Goal: Transaction & Acquisition: Book appointment/travel/reservation

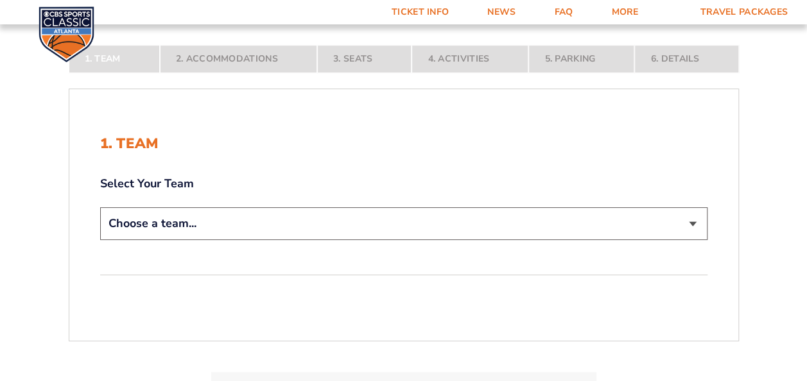
scroll to position [257, 0]
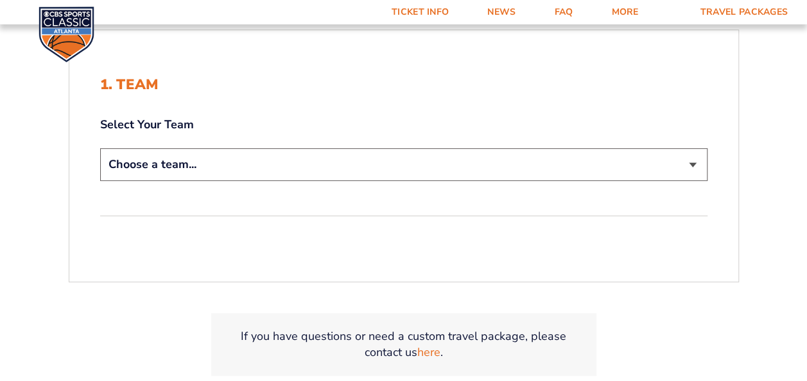
drag, startPoint x: 202, startPoint y: 150, endPoint x: 193, endPoint y: 161, distance: 14.1
click at [202, 152] on select "Choose a team... [US_STATE] Wildcats [US_STATE] State Buckeyes [US_STATE] Tar H…" at bounding box center [403, 164] width 607 height 33
select select "12756"
click at [100, 148] on select "Choose a team... [US_STATE] Wildcats [US_STATE] State Buckeyes [US_STATE] Tar H…" at bounding box center [403, 164] width 607 height 33
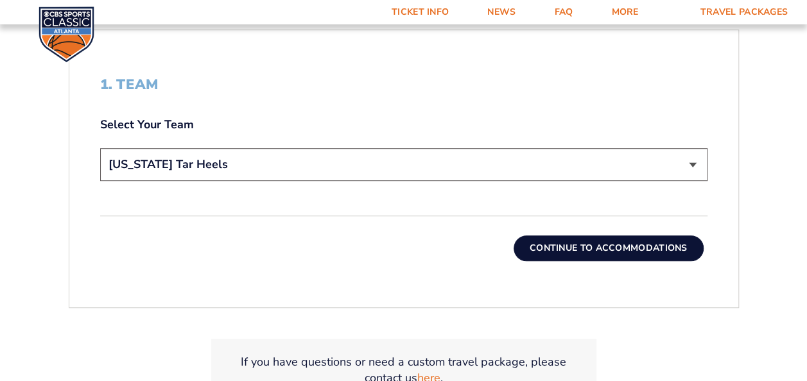
click at [534, 259] on div "1. Team Select Your Team Choose a team... [US_STATE] Wildcats [US_STATE] State …" at bounding box center [403, 169] width 669 height 247
click at [539, 256] on button "Continue To Accommodations" at bounding box center [609, 249] width 190 height 26
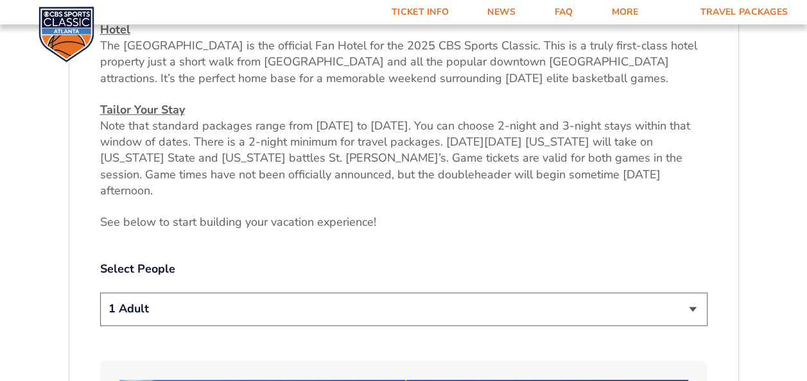
scroll to position [501, 0]
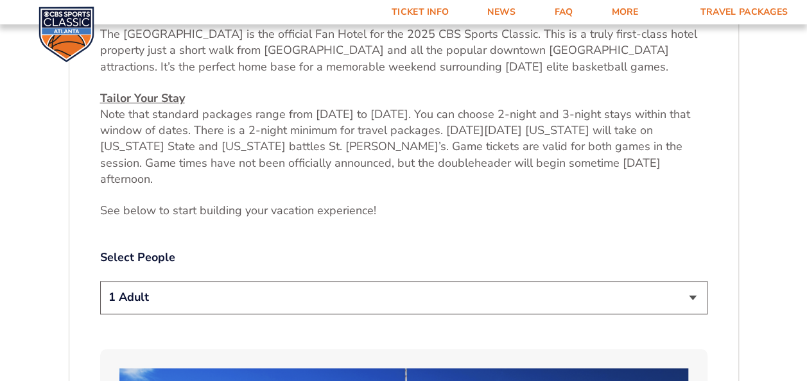
click at [295, 281] on select "1 Adult 2 Adults 3 Adults 4 Adults 2 Adults + 1 Child 2 Adults + 2 Children 2 A…" at bounding box center [403, 297] width 607 height 33
select select "2 Adults"
click at [100, 281] on select "1 Adult 2 Adults 3 Adults 4 Adults 2 Adults + 1 Child 2 Adults + 2 Children 2 A…" at bounding box center [403, 297] width 607 height 33
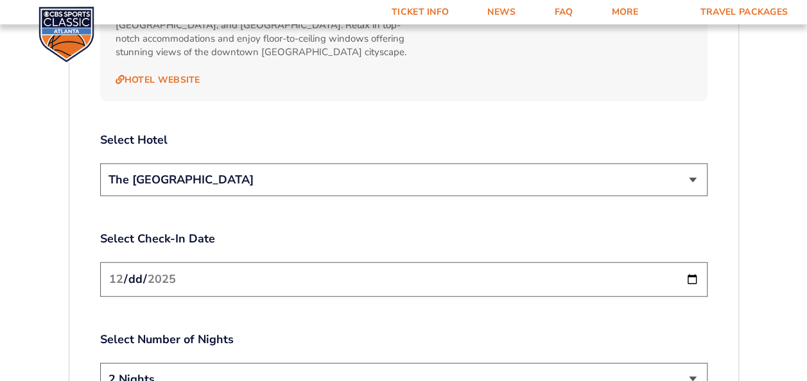
scroll to position [1400, 0]
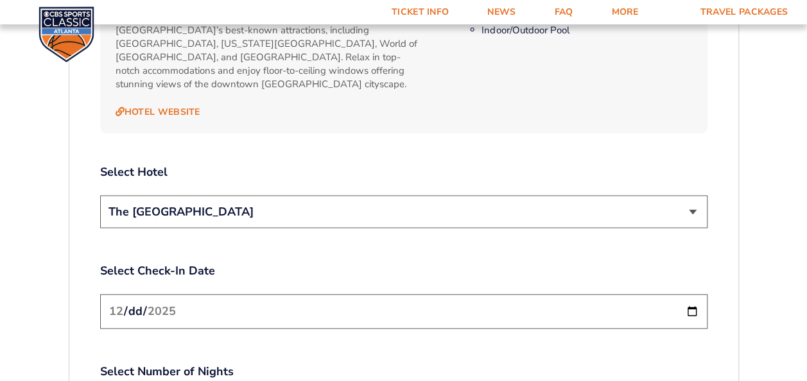
click at [234, 196] on select "The [GEOGRAPHIC_DATA]" at bounding box center [403, 212] width 607 height 33
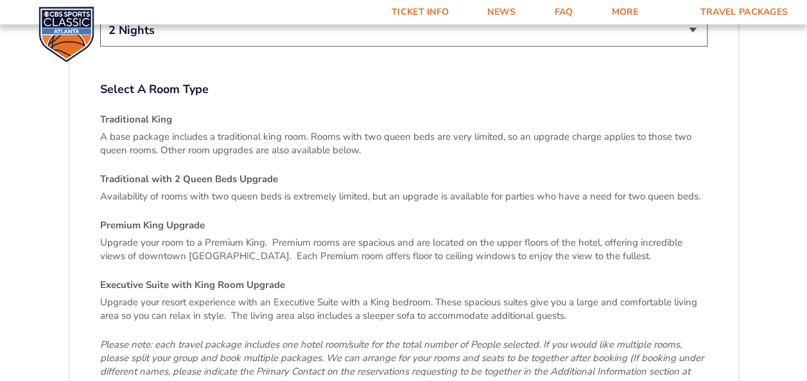
scroll to position [1977, 0]
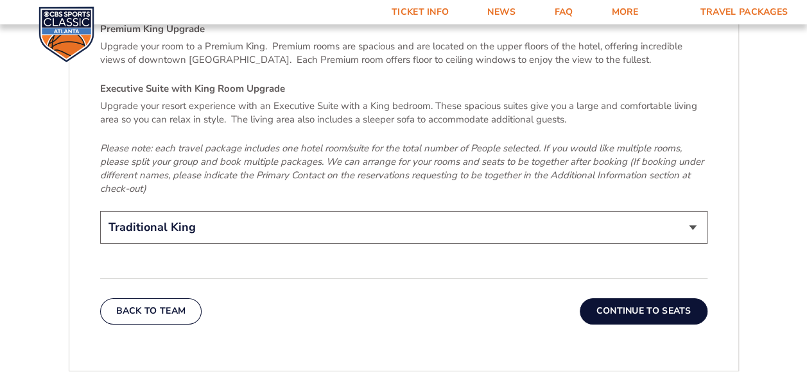
click at [665, 299] on button "Continue To Seats" at bounding box center [643, 312] width 127 height 26
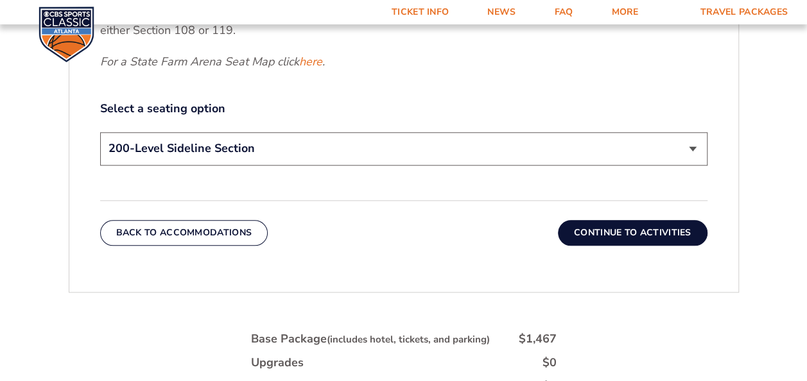
scroll to position [629, 0]
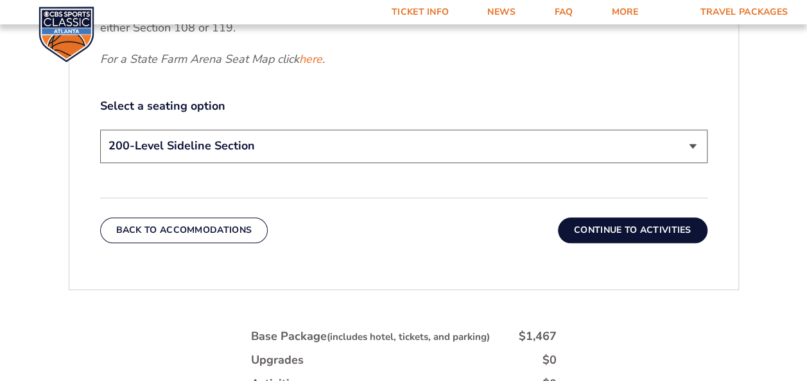
click at [369, 154] on select "200-Level Sideline Section 100-Level Corner Seat Upgrade (+$120 per person) 100…" at bounding box center [403, 146] width 607 height 33
click at [369, 153] on select "200-Level Sideline Section 100-Level Corner Seat Upgrade (+$120 per person) 100…" at bounding box center [403, 146] width 607 height 33
click at [354, 143] on select "200-Level Sideline Section 100-Level Corner Seat Upgrade (+$120 per person) 100…" at bounding box center [403, 146] width 607 height 33
click at [100, 130] on select "200-Level Sideline Section 100-Level Corner Seat Upgrade (+$120 per person) 100…" at bounding box center [403, 146] width 607 height 33
drag, startPoint x: 560, startPoint y: 226, endPoint x: 582, endPoint y: 226, distance: 21.2
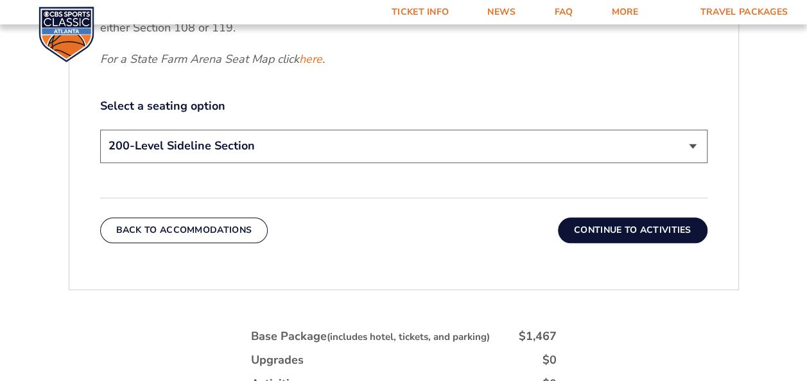
click at [582, 226] on button "Continue To Activities" at bounding box center [633, 231] width 150 height 26
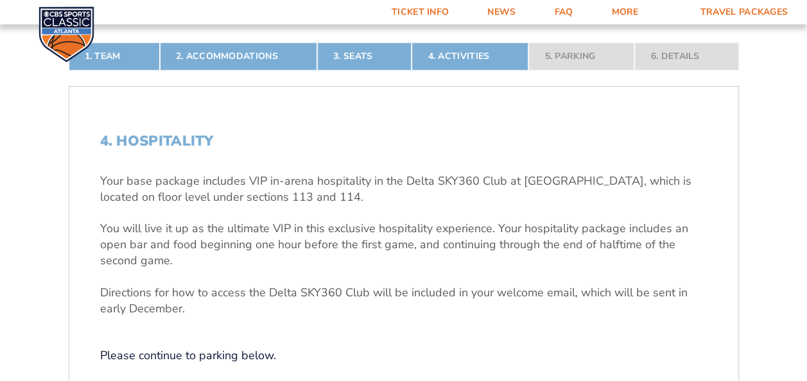
scroll to position [372, 0]
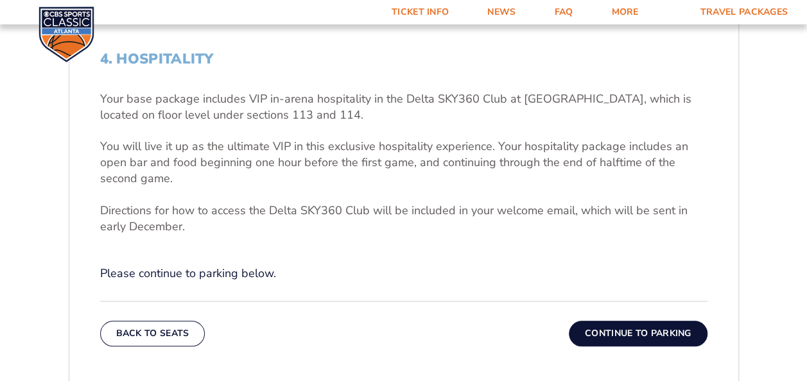
click at [640, 329] on button "Continue To Parking" at bounding box center [638, 334] width 139 height 26
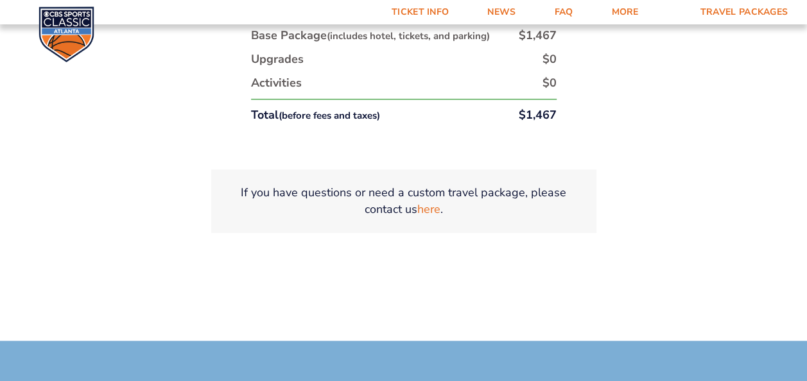
scroll to position [629, 0]
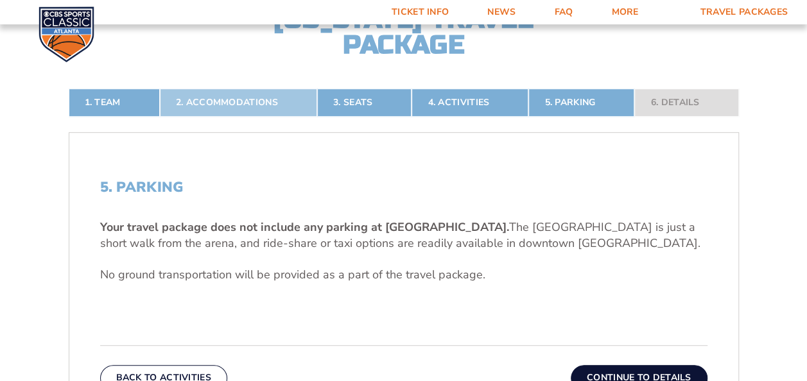
click at [271, 106] on link "2. Accommodations" at bounding box center [238, 103] width 157 height 28
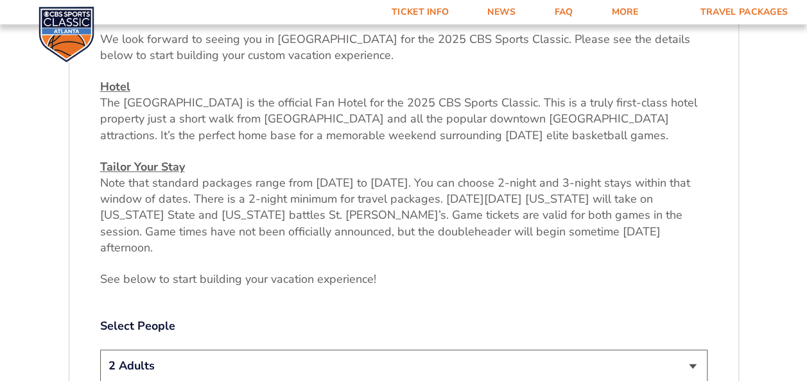
scroll to position [244, 0]
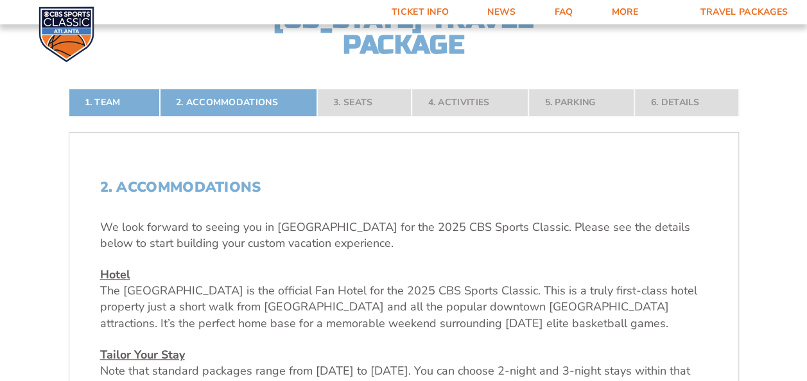
click at [354, 107] on nav "1. Team 2. Accommodations 3. Seats 4. Activities 5. Parking 6. Details" at bounding box center [404, 103] width 670 height 28
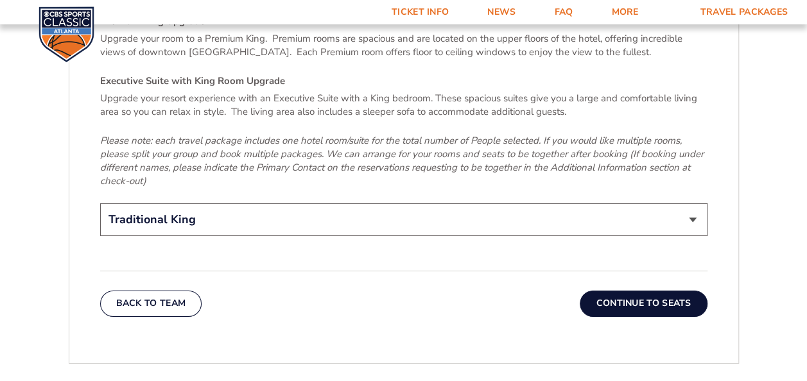
scroll to position [2042, 0]
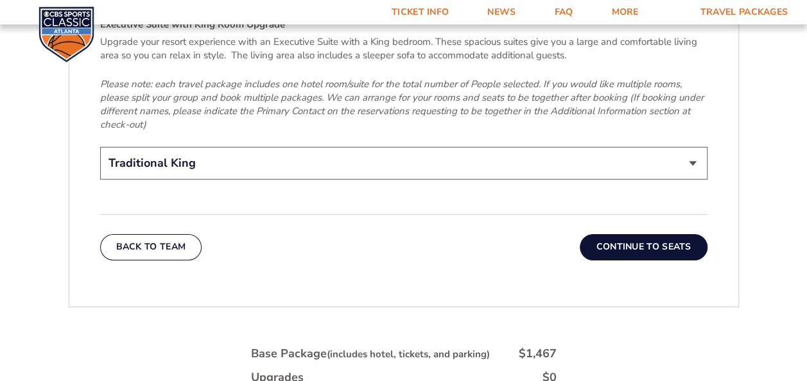
click at [503, 147] on select "Traditional King Traditional with 2 Queen Beds Upgrade (+$45 per night) Premium…" at bounding box center [403, 163] width 607 height 33
click at [489, 147] on select "Traditional King Traditional with 2 Queen Beds Upgrade (+$45 per night) Premium…" at bounding box center [403, 163] width 607 height 33
click at [641, 234] on button "Continue To Seats" at bounding box center [643, 247] width 127 height 26
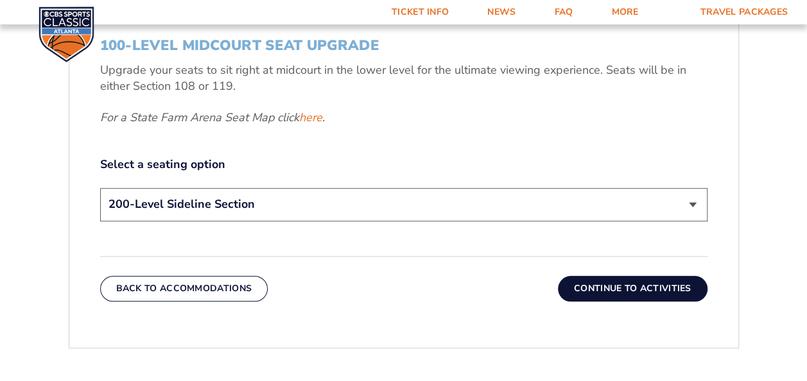
scroll to position [758, 0]
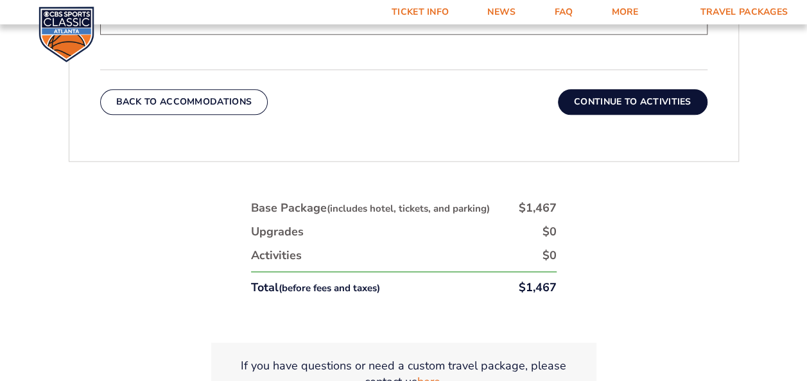
click at [599, 108] on button "Continue To Activities" at bounding box center [633, 102] width 150 height 26
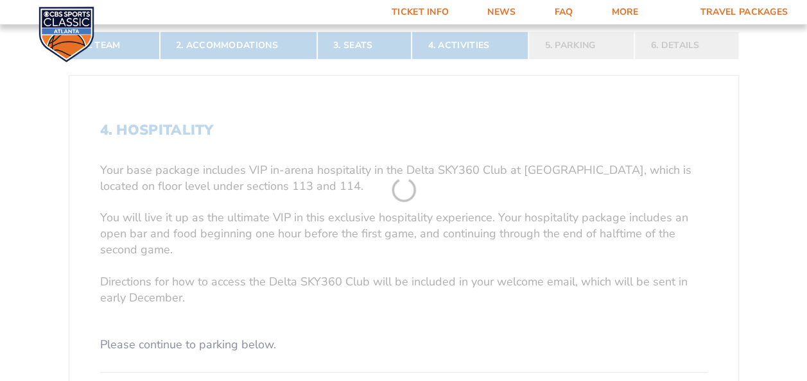
scroll to position [501, 0]
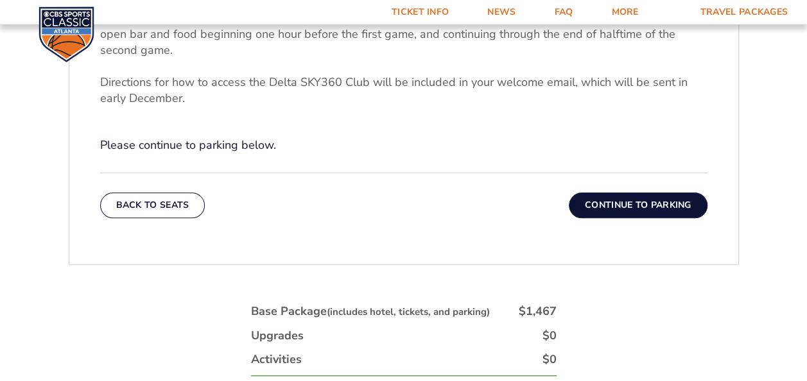
click at [624, 205] on button "Continue To Parking" at bounding box center [638, 206] width 139 height 26
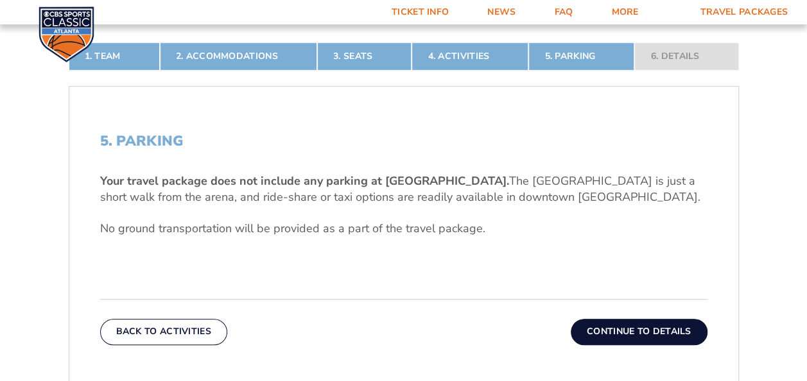
scroll to position [437, 0]
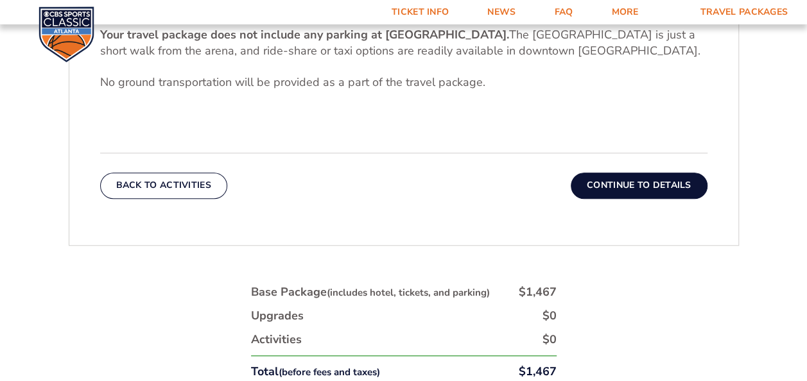
click at [601, 191] on button "Continue To Details" at bounding box center [639, 186] width 137 height 26
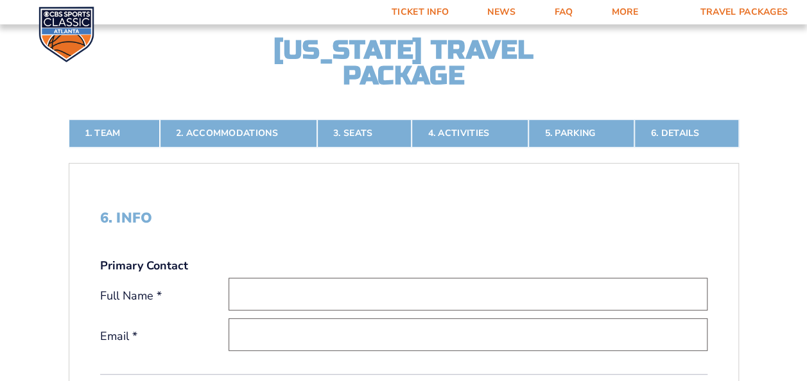
scroll to position [0, 0]
